Goal: Find specific page/section: Find specific page/section

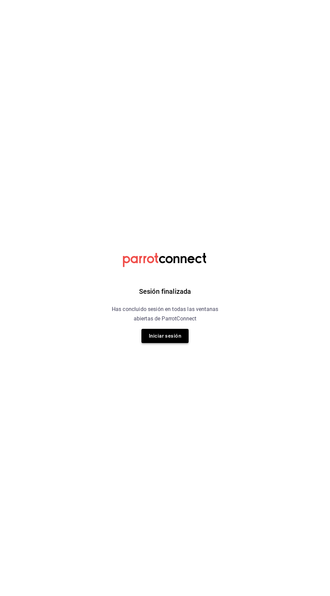
click at [169, 338] on button "Iniciar sesión" at bounding box center [165, 336] width 47 height 14
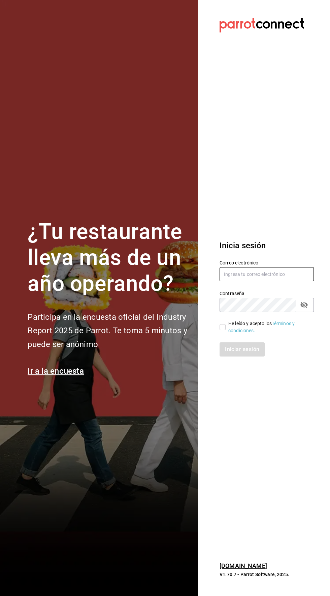
click at [268, 281] on input "text" at bounding box center [267, 274] width 94 height 14
type input "ricardojvalen@gmail.com"
click at [221, 330] on input "He leído y acepto los Términos y condiciones." at bounding box center [223, 327] width 6 height 6
checkbox input "true"
click at [243, 356] on button "Iniciar sesión" at bounding box center [243, 349] width 46 height 14
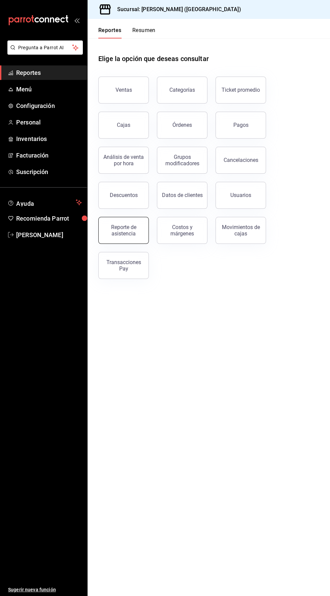
click at [122, 227] on div "Reporte de asistencia" at bounding box center [124, 230] width 42 height 13
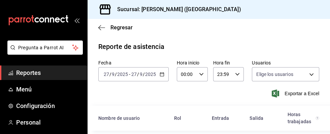
type input "1b5fbbc3-50d8-45dc-8161-7dd1812b90cc,0be13b94-06a2-432d-b69a-82ee9498033a,ccfbe…"
